Goal: Find contact information: Find contact information

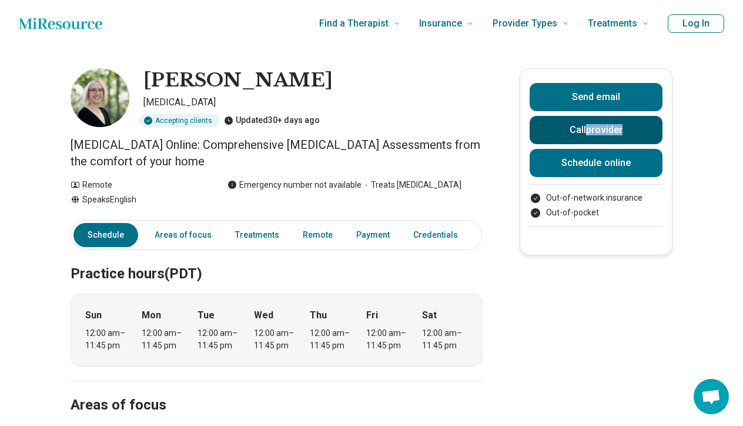
click at [582, 133] on button "Call provider" at bounding box center [596, 130] width 133 height 28
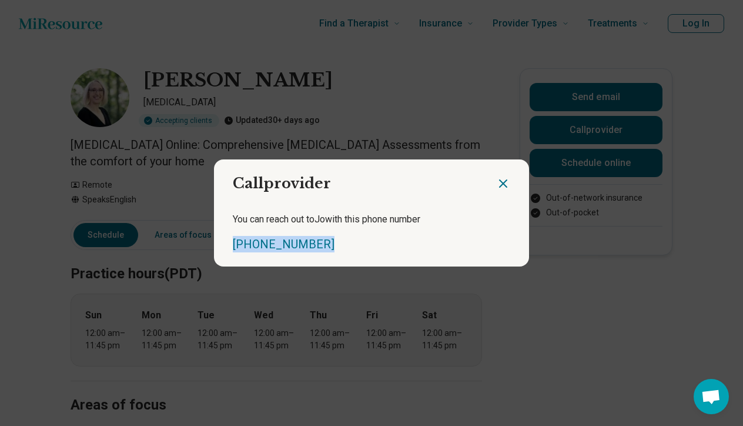
click at [508, 183] on icon "Close dialog" at bounding box center [503, 183] width 14 height 14
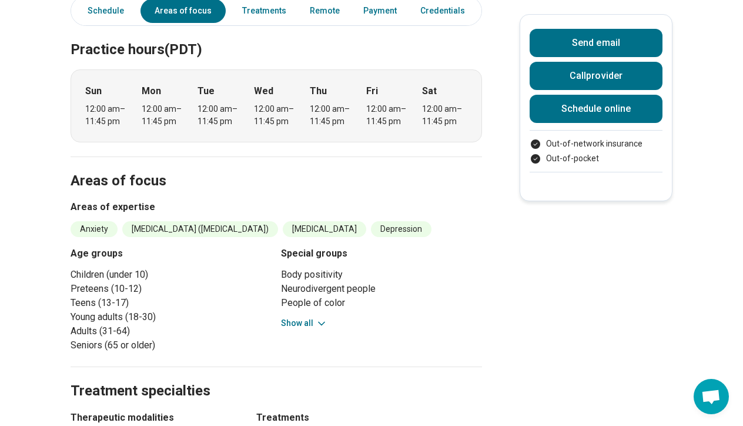
scroll to position [104, 0]
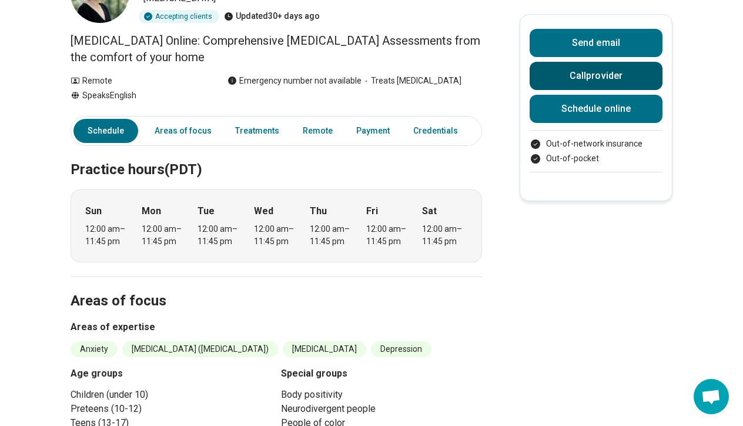
click at [591, 84] on button "Call provider" at bounding box center [596, 76] width 133 height 28
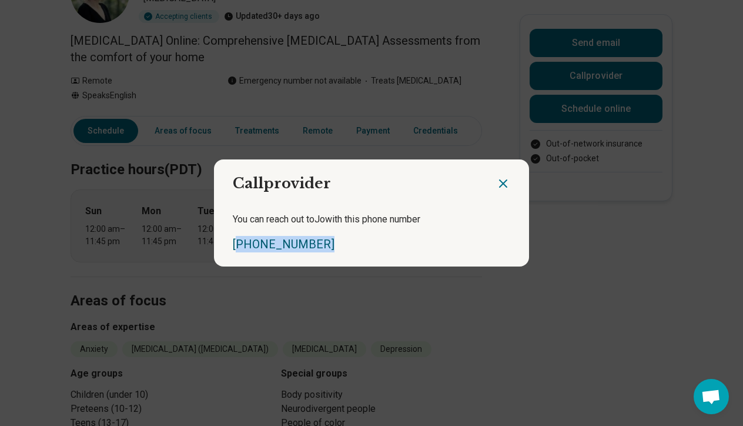
drag, startPoint x: 339, startPoint y: 246, endPoint x: 235, endPoint y: 247, distance: 104.0
click at [235, 247] on div "[PHONE_NUMBER]" at bounding box center [371, 244] width 277 height 16
drag, startPoint x: 362, startPoint y: 247, endPoint x: 232, endPoint y: 249, distance: 129.9
click at [232, 249] on div "You can reach out to Jo with this phone number [PHONE_NUMBER]" at bounding box center [371, 232] width 315 height 68
copy link "[PHONE_NUMBER]"
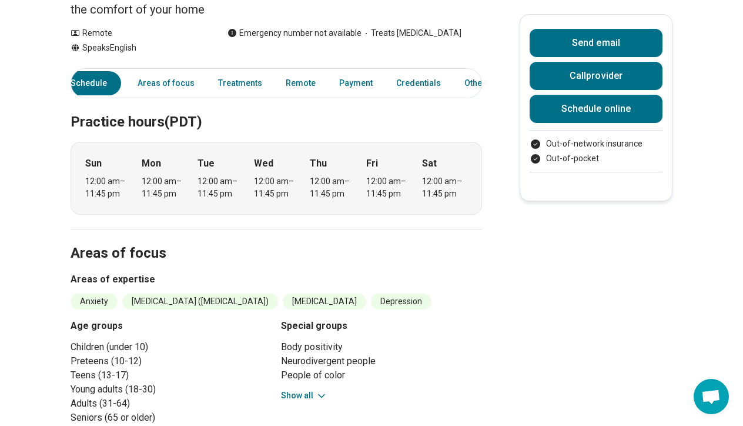
scroll to position [138, 0]
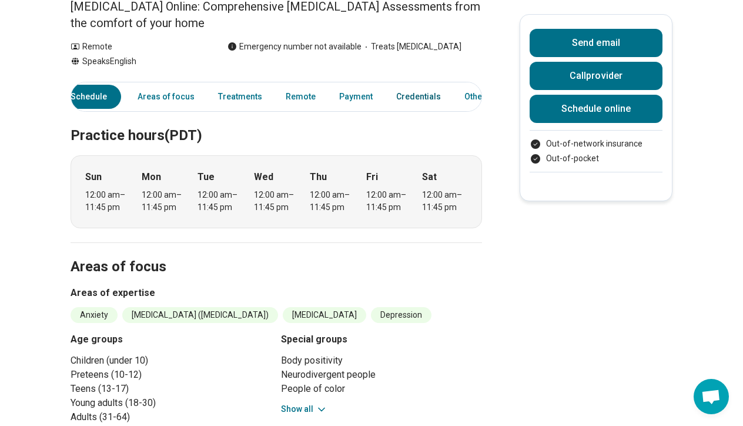
click at [409, 93] on link "Credentials" at bounding box center [418, 97] width 59 height 24
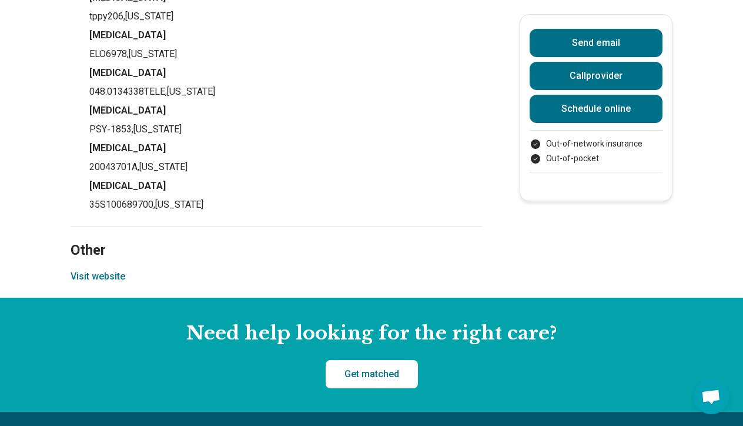
scroll to position [1024, 0]
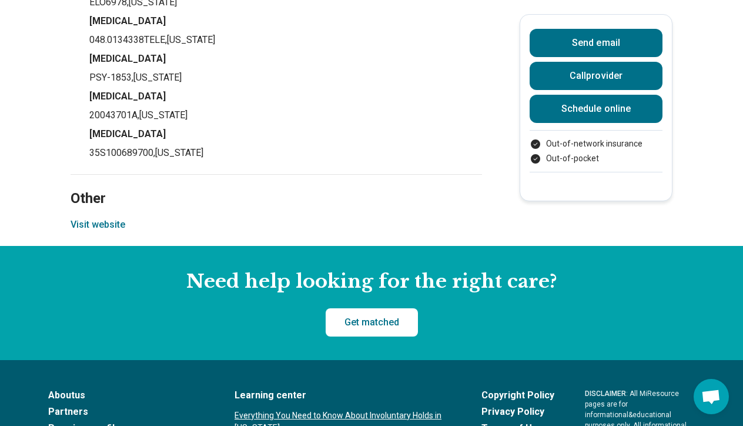
click at [103, 240] on section "Other Visit website" at bounding box center [276, 210] width 411 height 72
click at [95, 227] on button "Visit website" at bounding box center [98, 224] width 55 height 14
